Goal: Transaction & Acquisition: Obtain resource

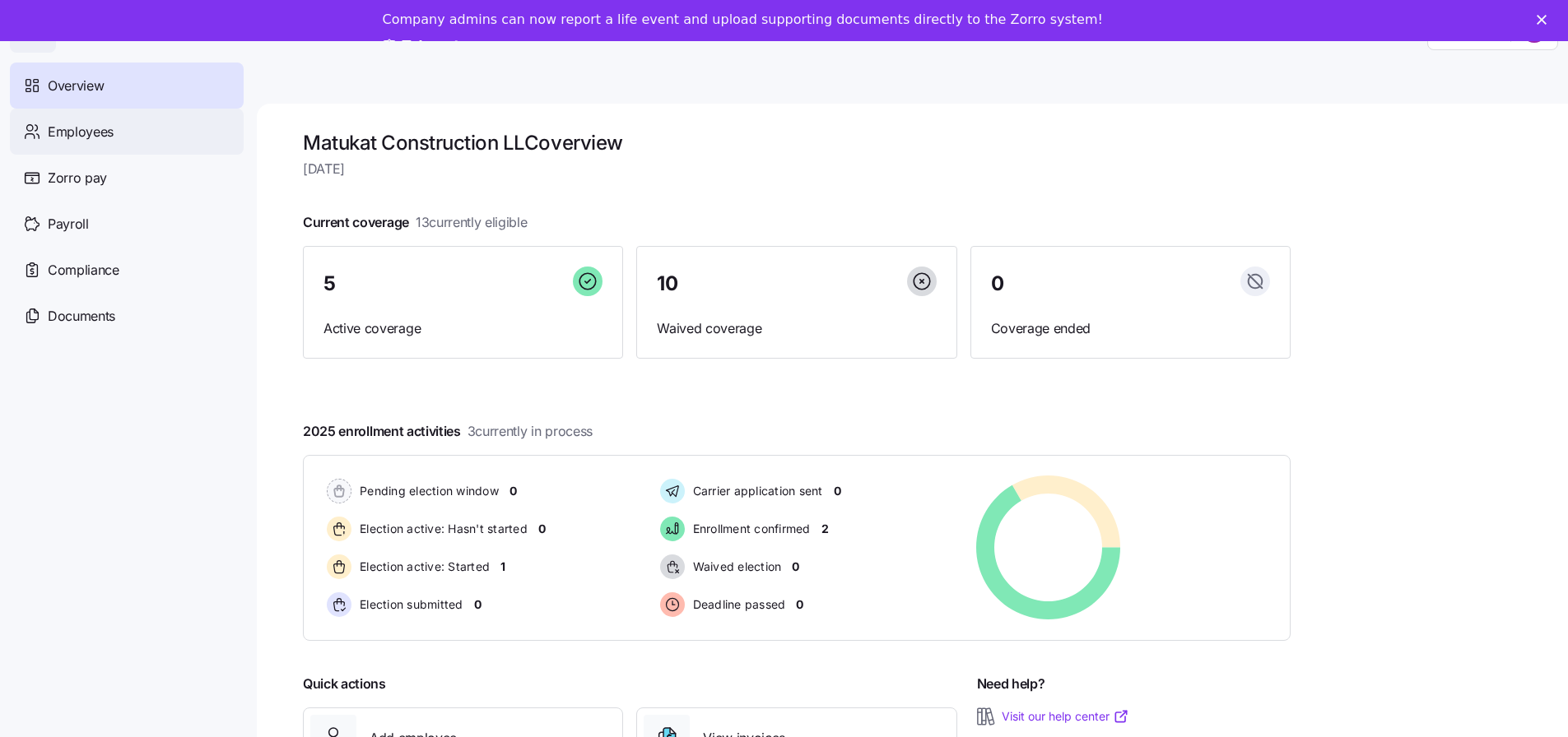
click at [102, 126] on span "Employees" at bounding box center [80, 132] width 66 height 21
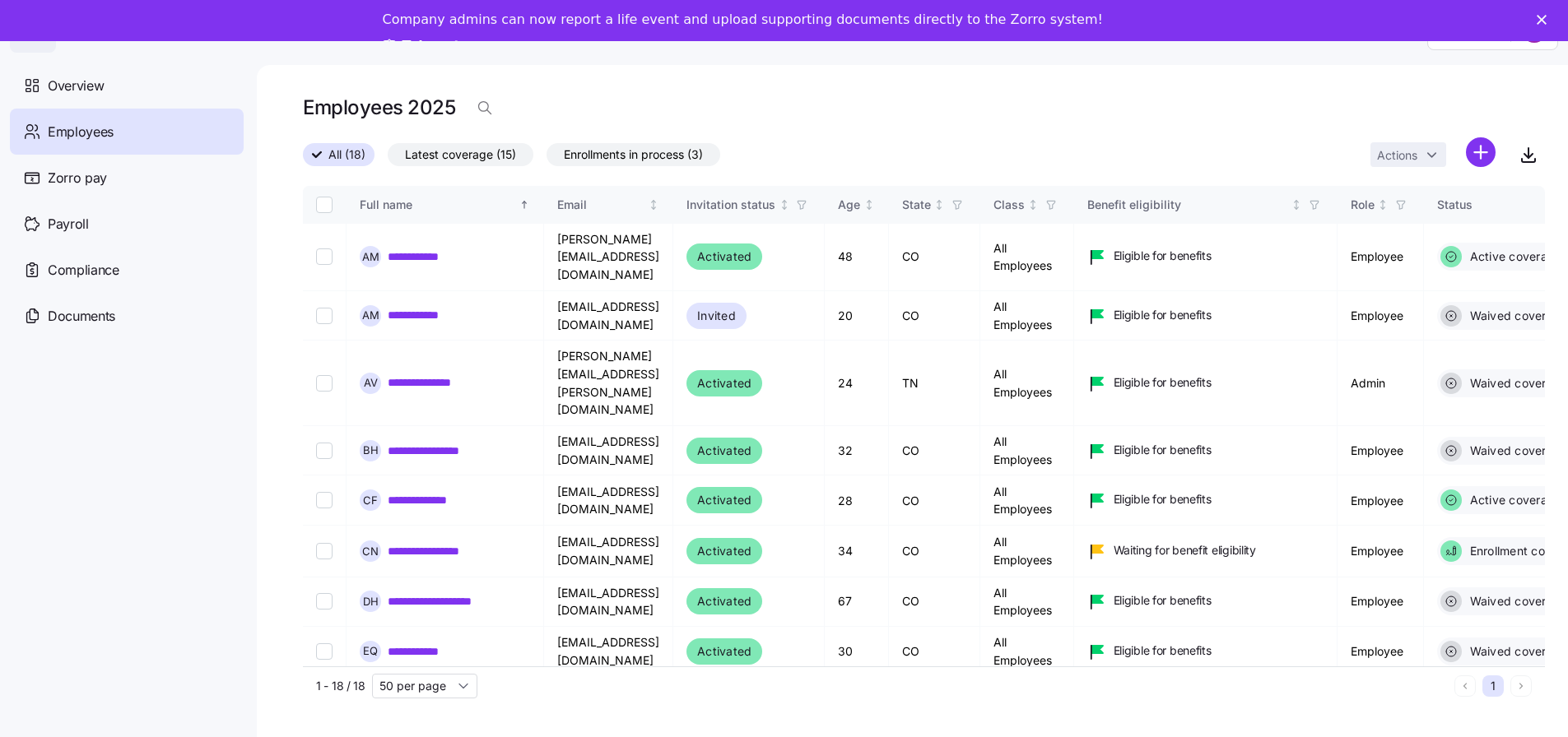
scroll to position [53, 0]
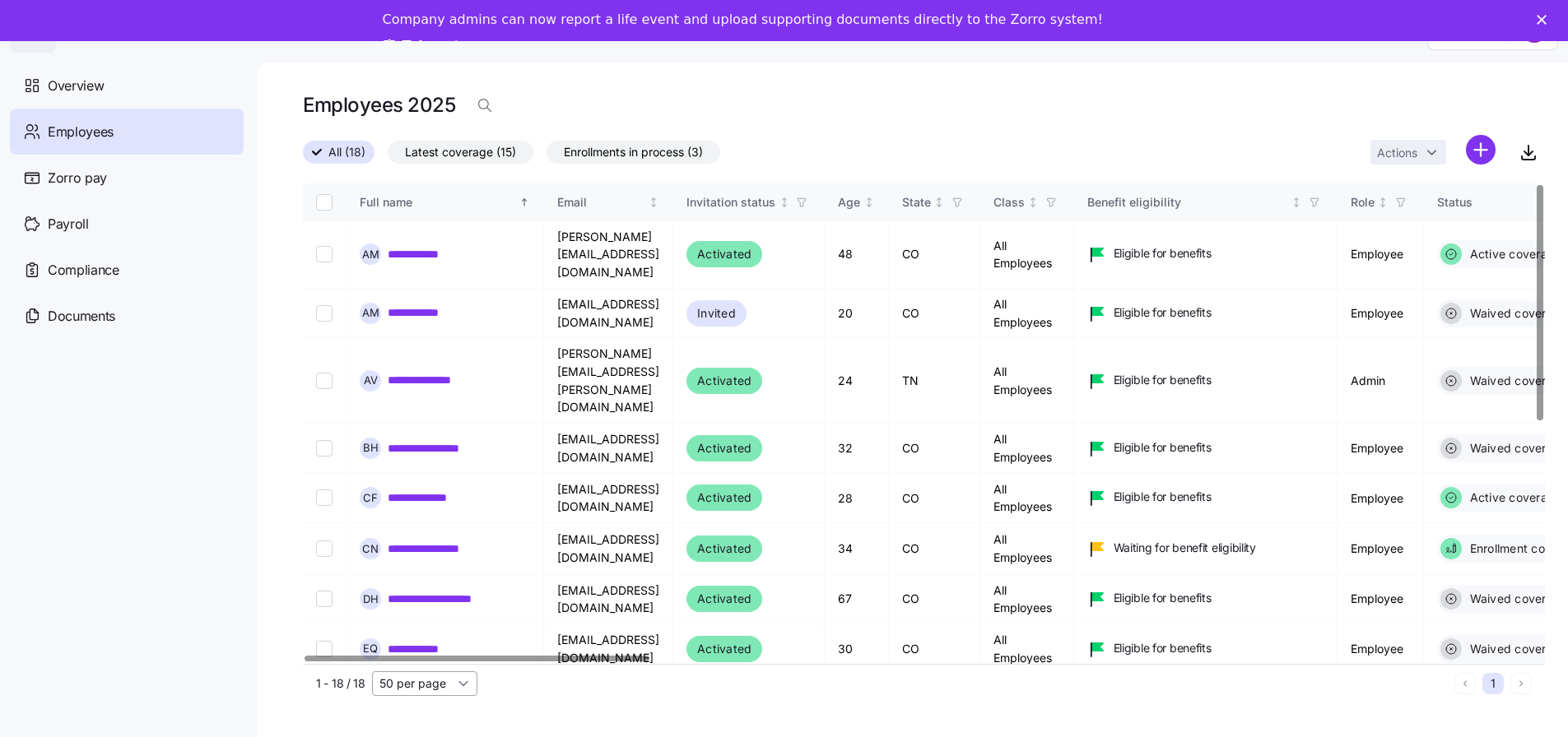
click at [452, 673] on input "50 per page" at bounding box center [424, 684] width 105 height 25
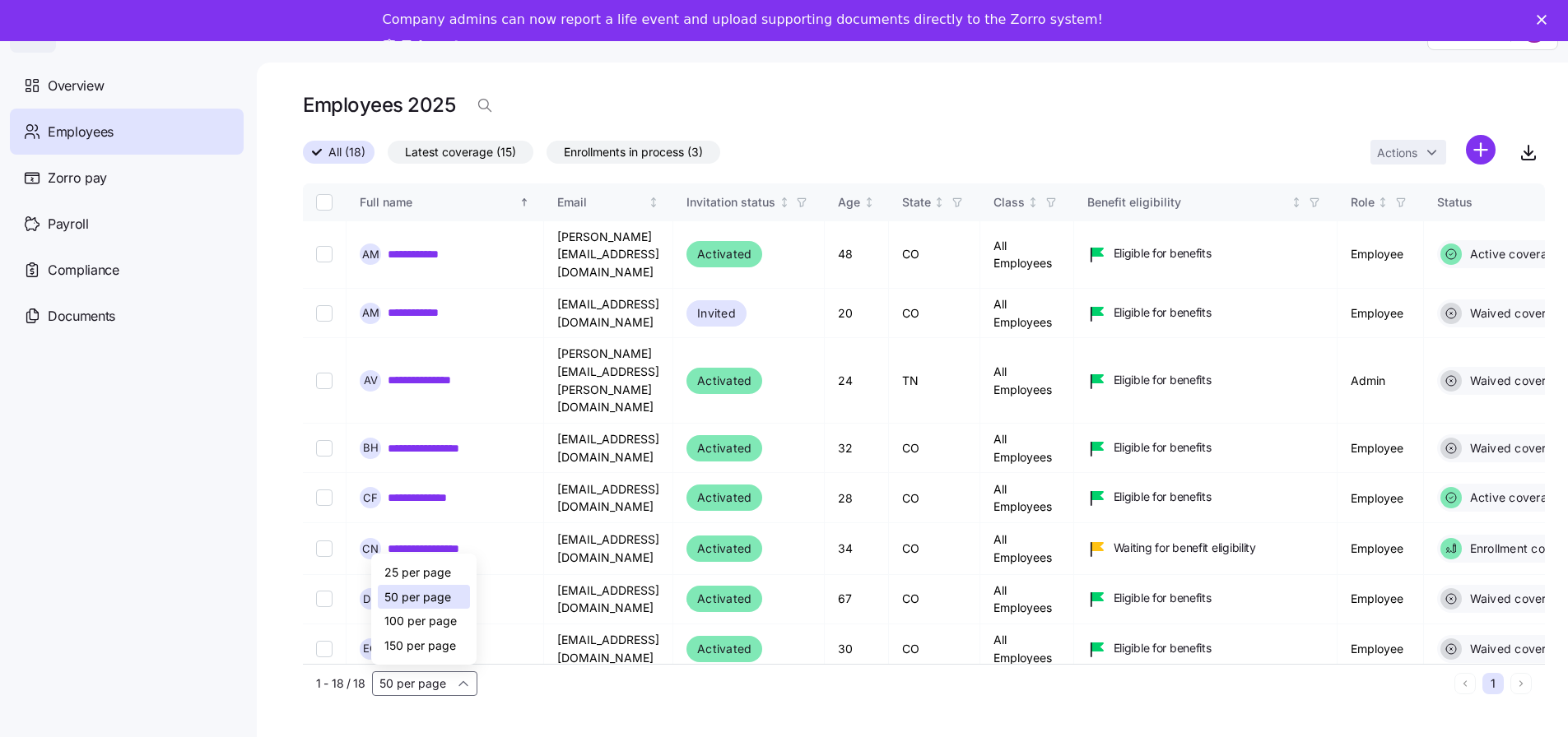
click at [401, 612] on span "100 per page" at bounding box center [420, 621] width 72 height 18
type input "100 per page"
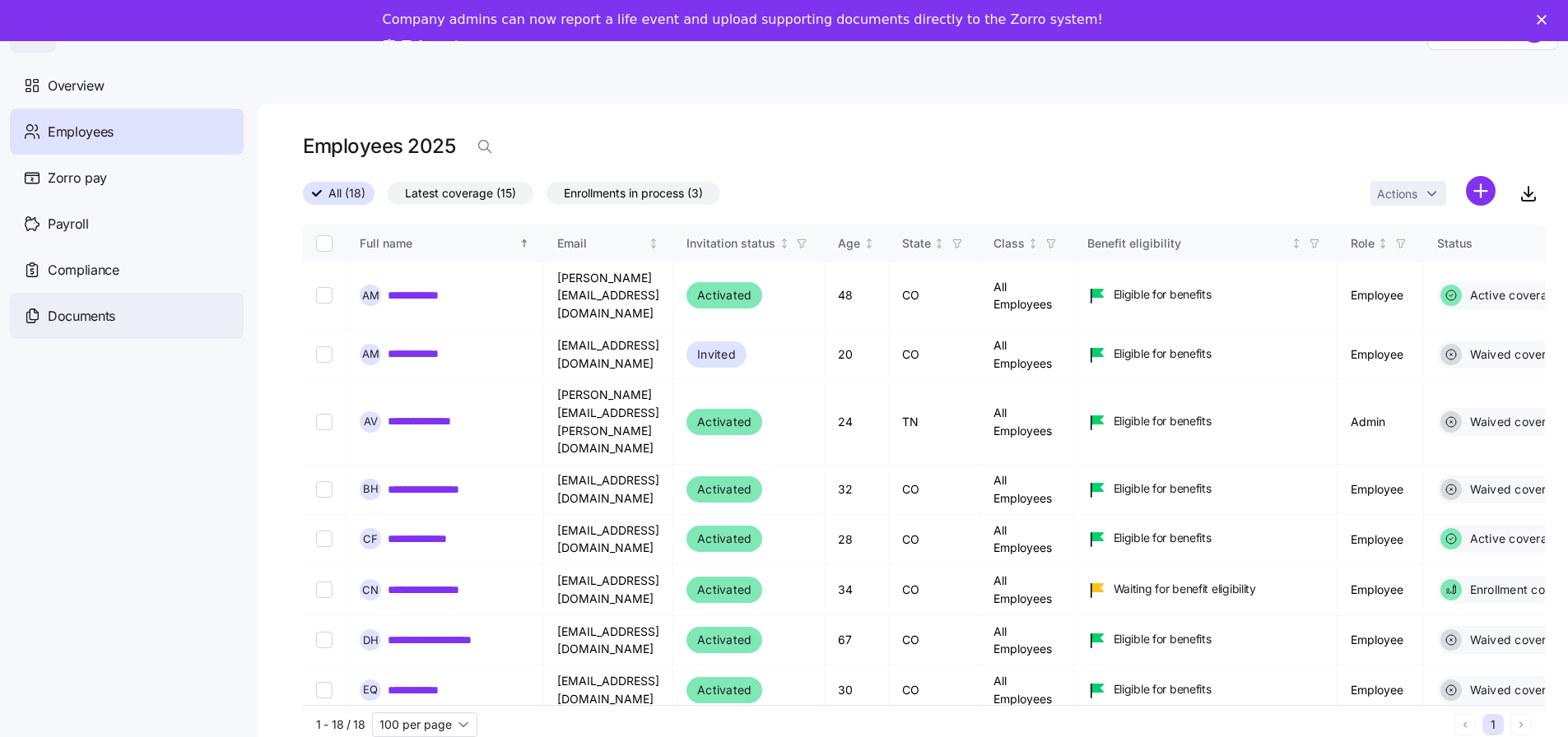
click at [80, 309] on span "Documents" at bounding box center [81, 316] width 67 height 21
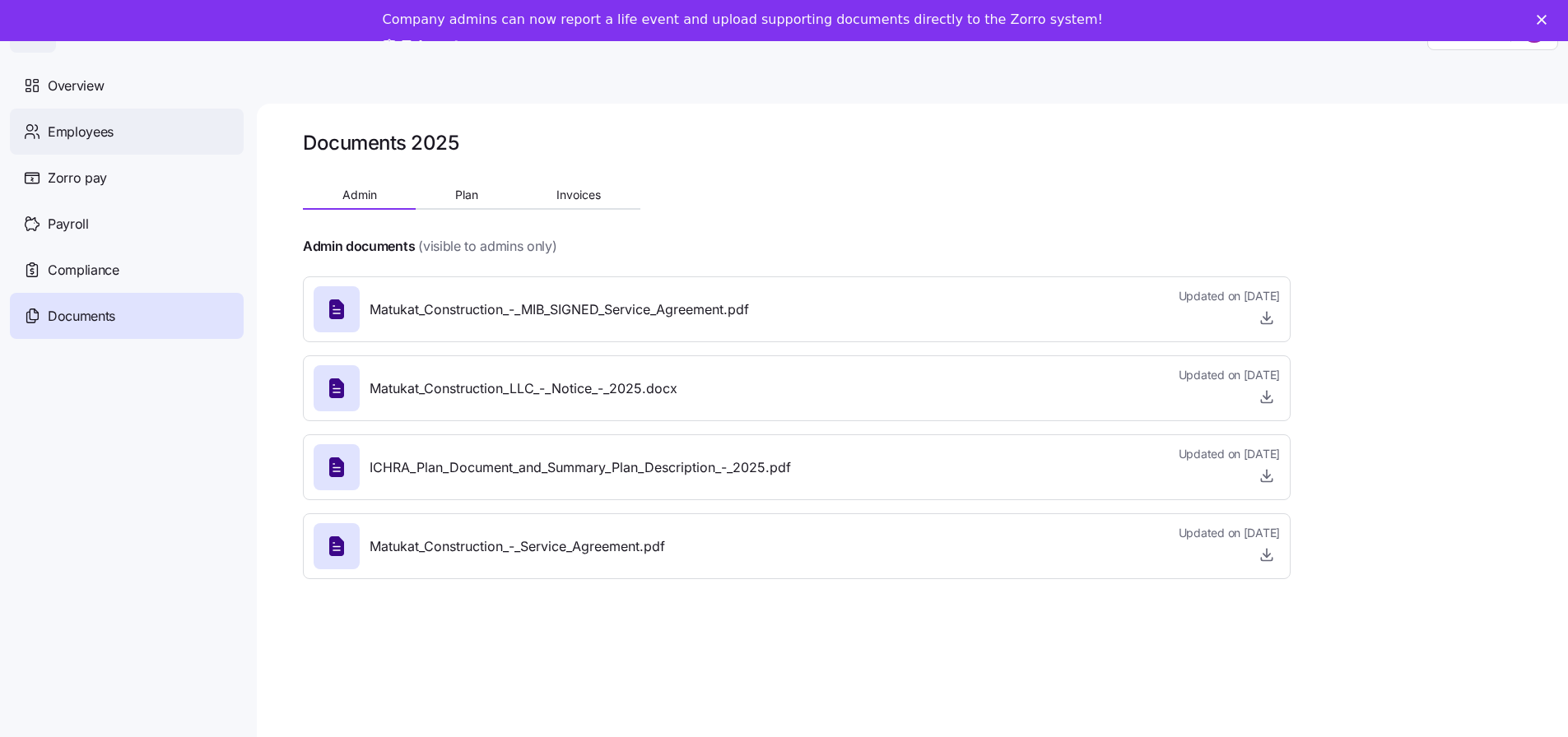
click at [69, 137] on span "Employees" at bounding box center [80, 132] width 66 height 21
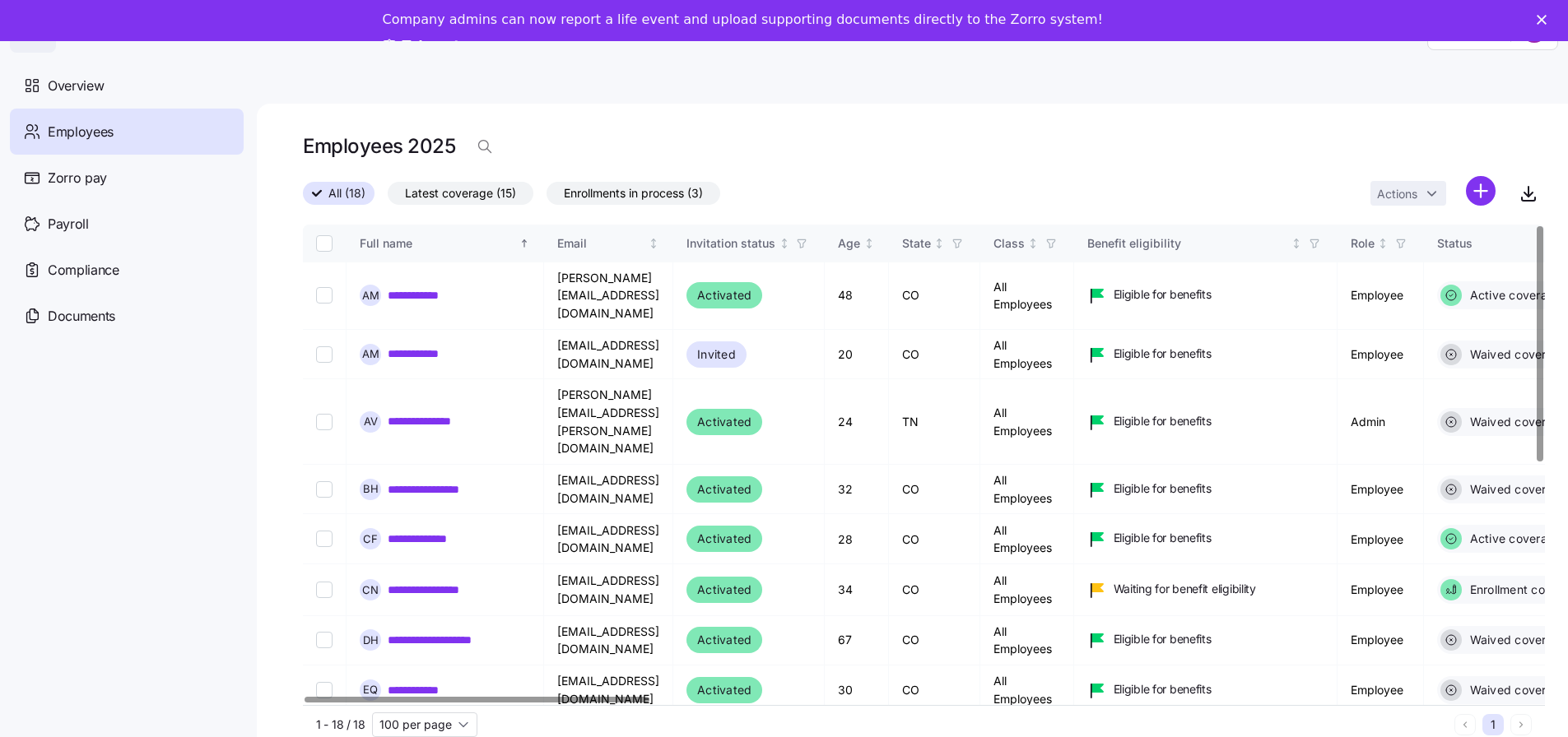
click at [940, 162] on div "Employees 2025" at bounding box center [923, 145] width 1242 height 33
click at [86, 228] on span "Payroll" at bounding box center [68, 224] width 42 height 21
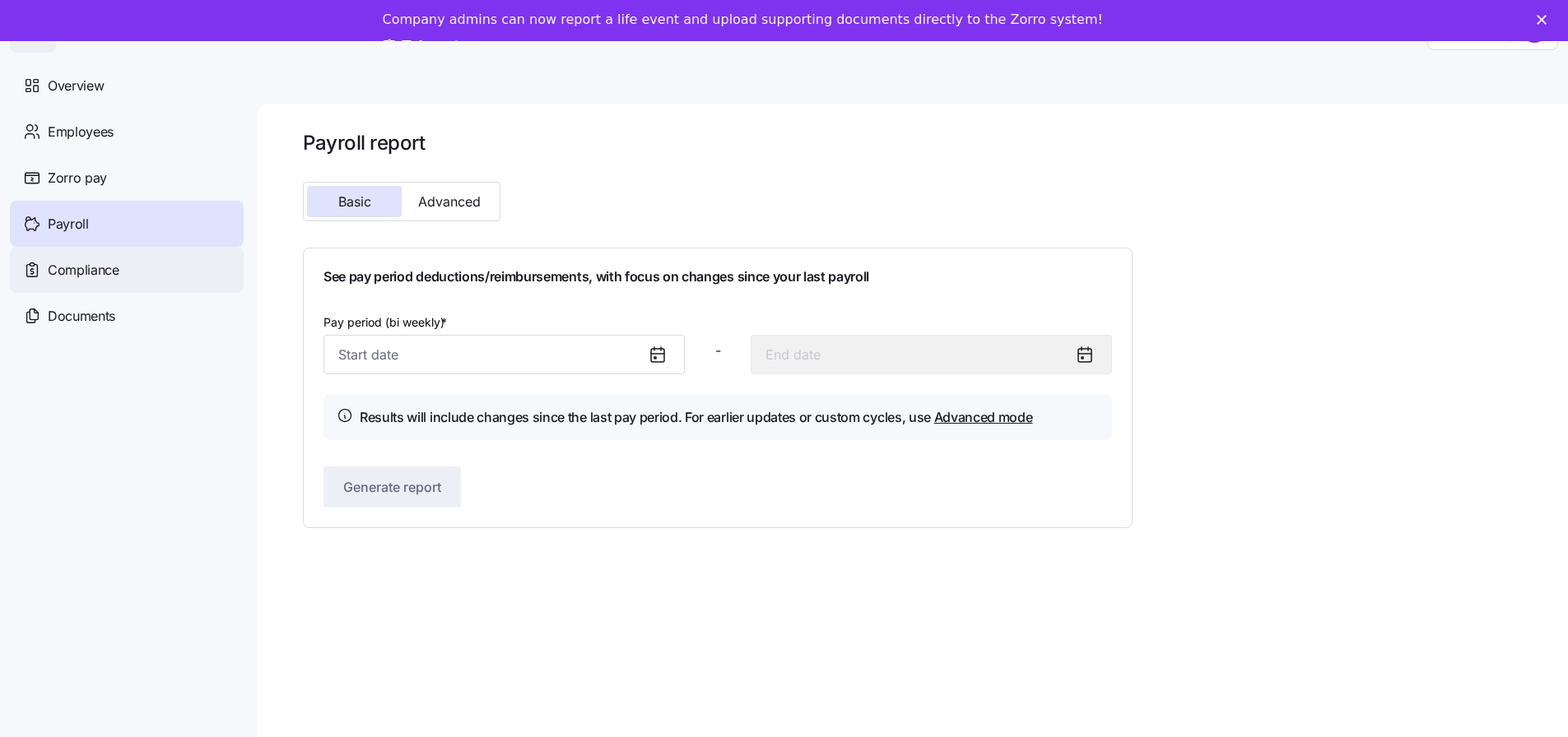
click at [60, 274] on span "Compliance" at bounding box center [83, 270] width 71 height 21
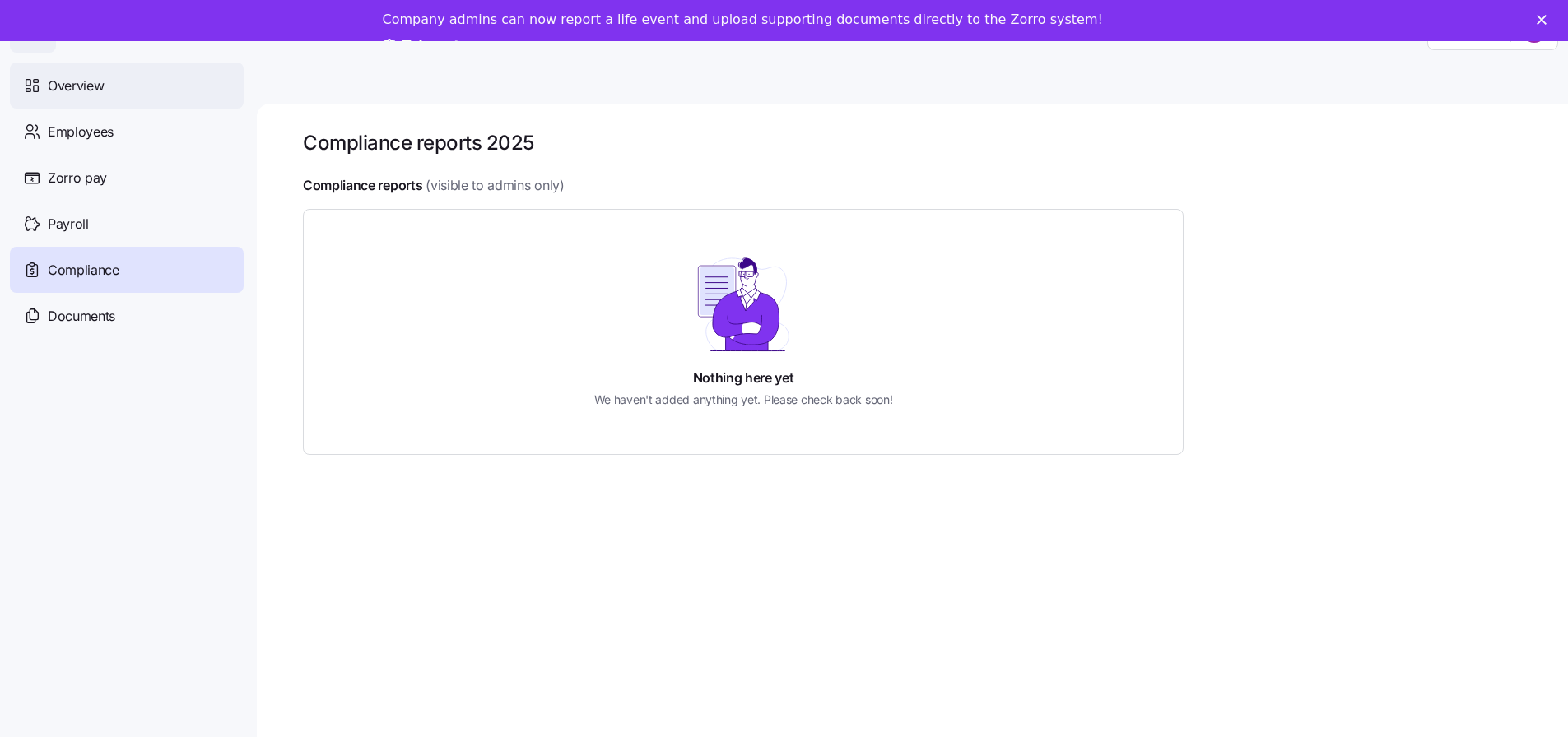
click at [80, 85] on span "Overview" at bounding box center [75, 86] width 56 height 21
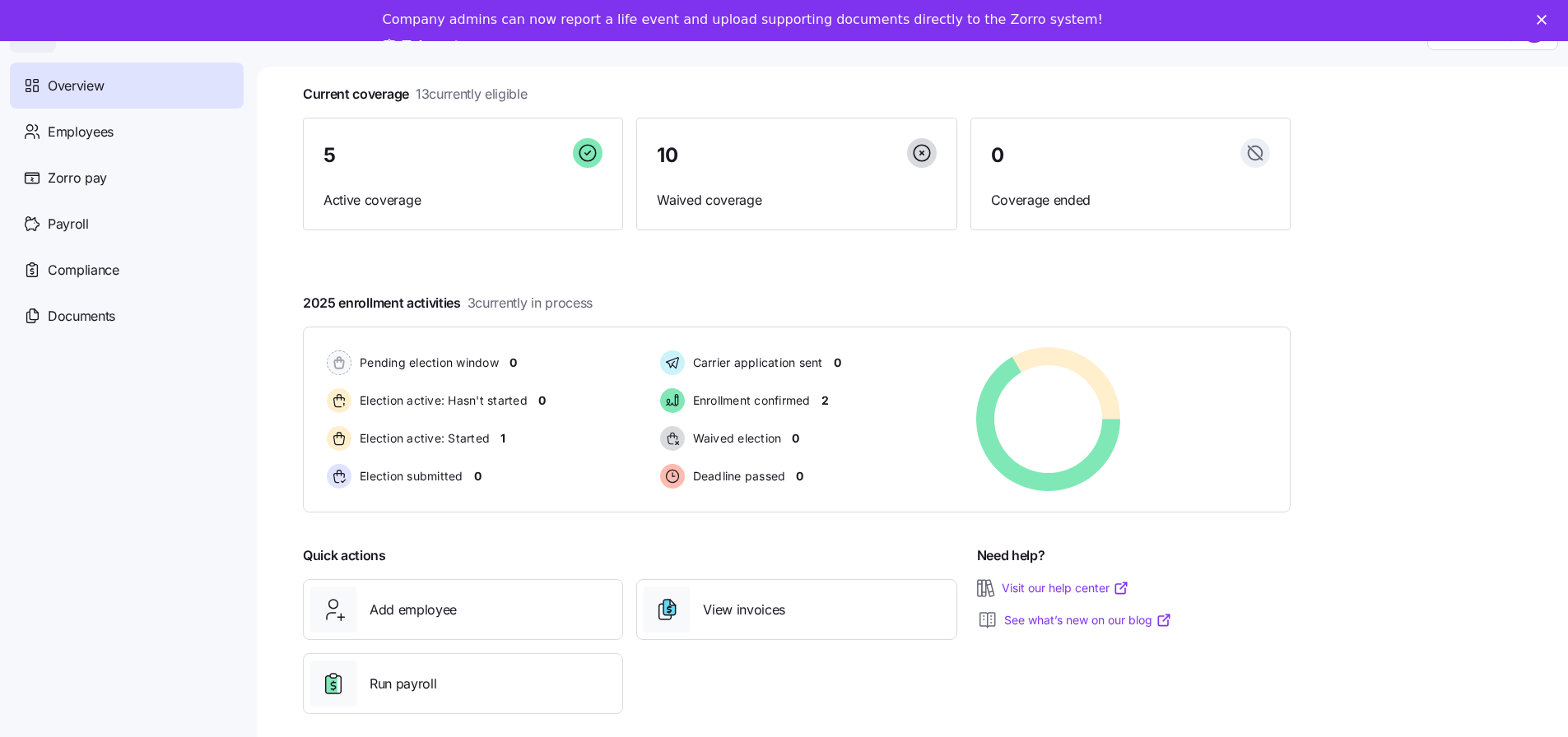
scroll to position [53, 0]
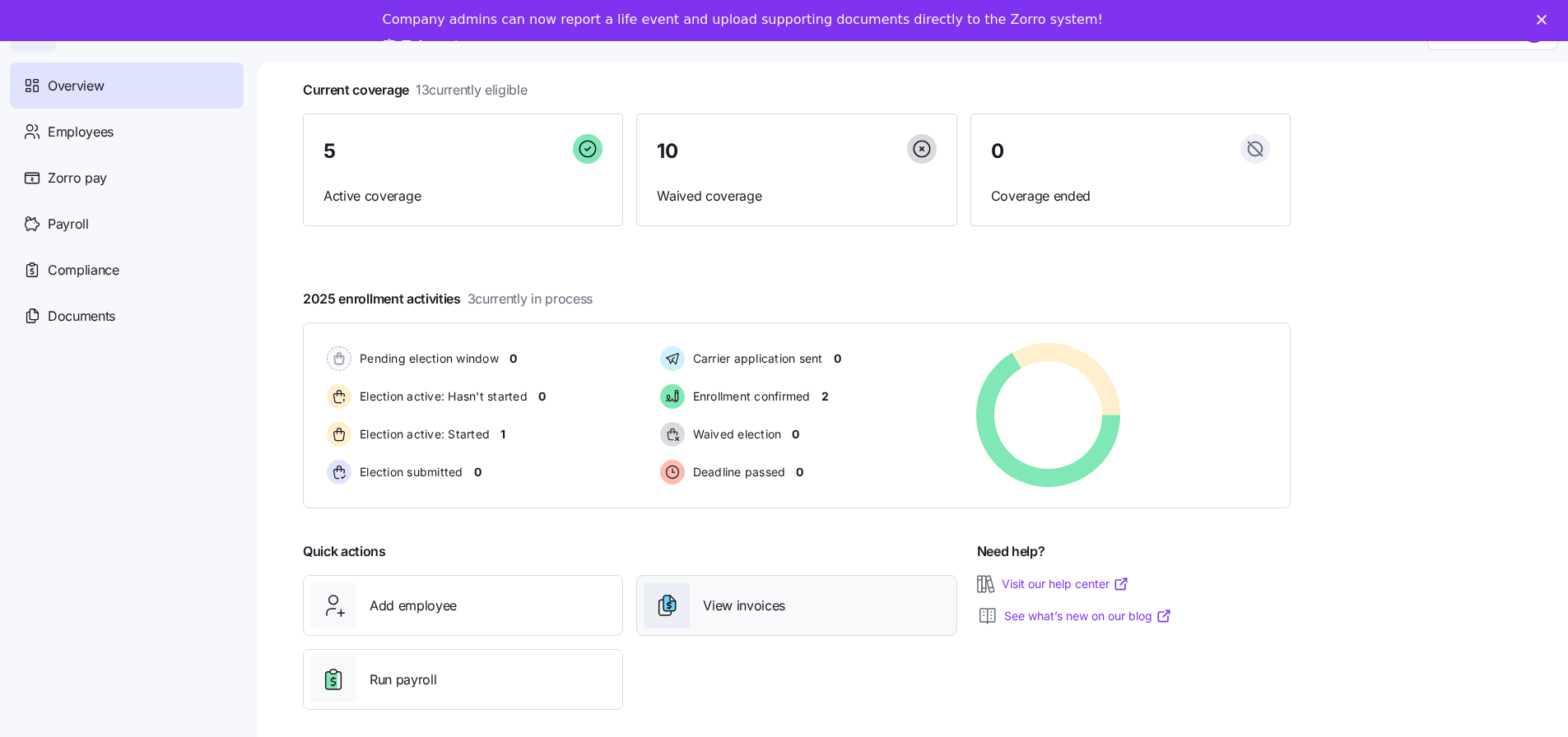
click at [713, 599] on span "View invoices" at bounding box center [743, 605] width 82 height 21
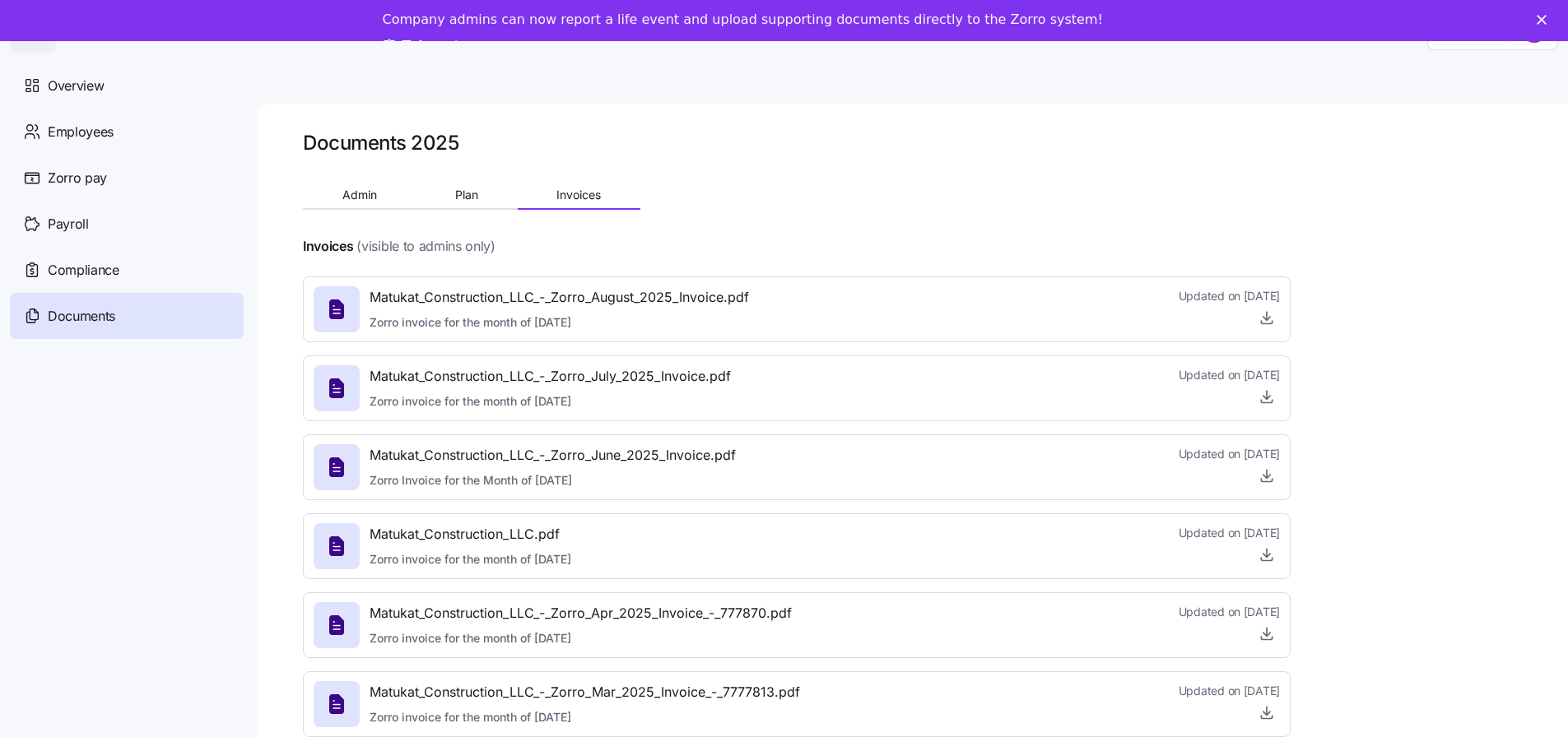
click at [901, 316] on div "Matukat_Construction_LLC_-_Zorro_August_2025_Invoice.pdf Zorro invoice for the …" at bounding box center [796, 309] width 967 height 45
click at [1264, 319] on icon "button" at bounding box center [1266, 318] width 7 height 3
